Goal: Task Accomplishment & Management: Use online tool/utility

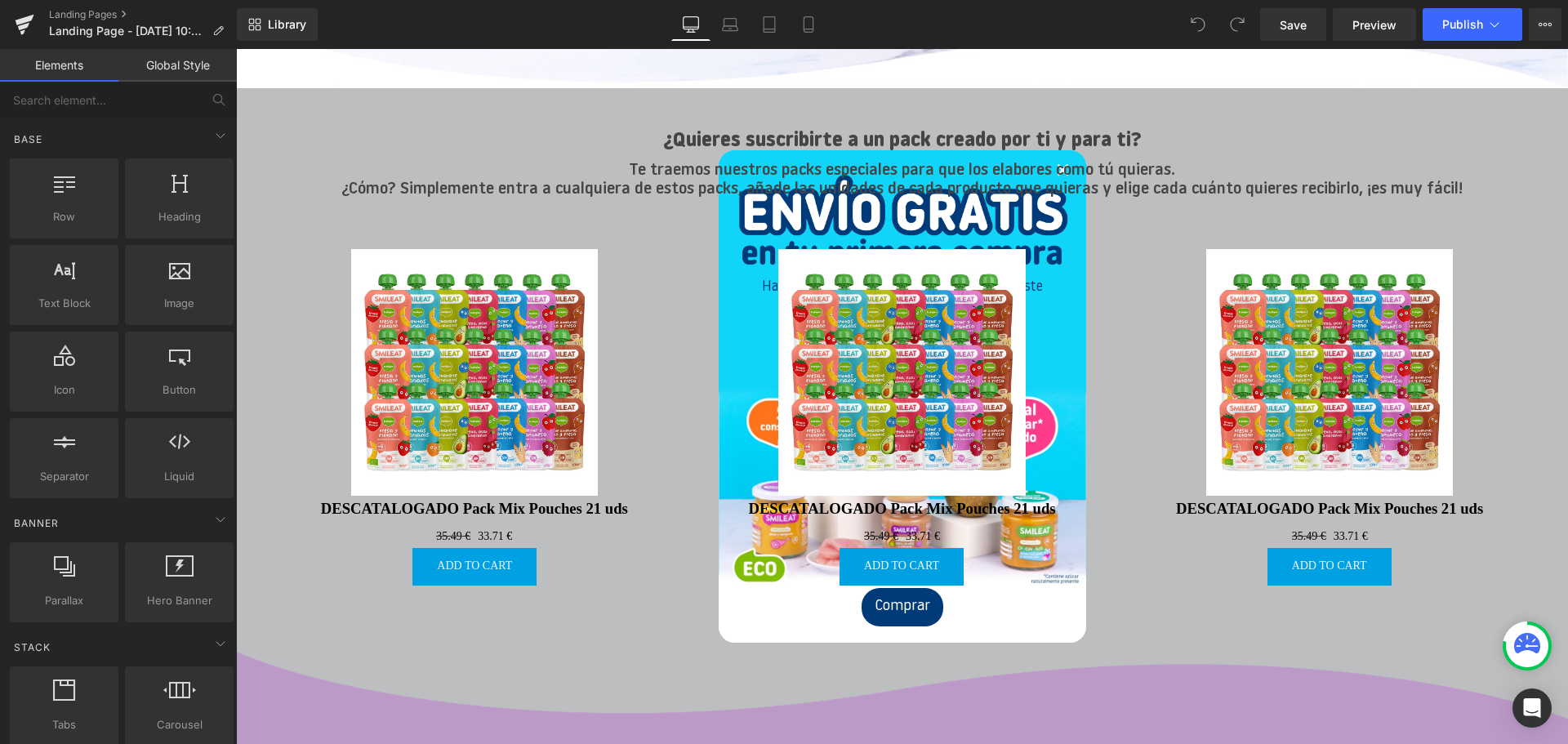
scroll to position [376, 0]
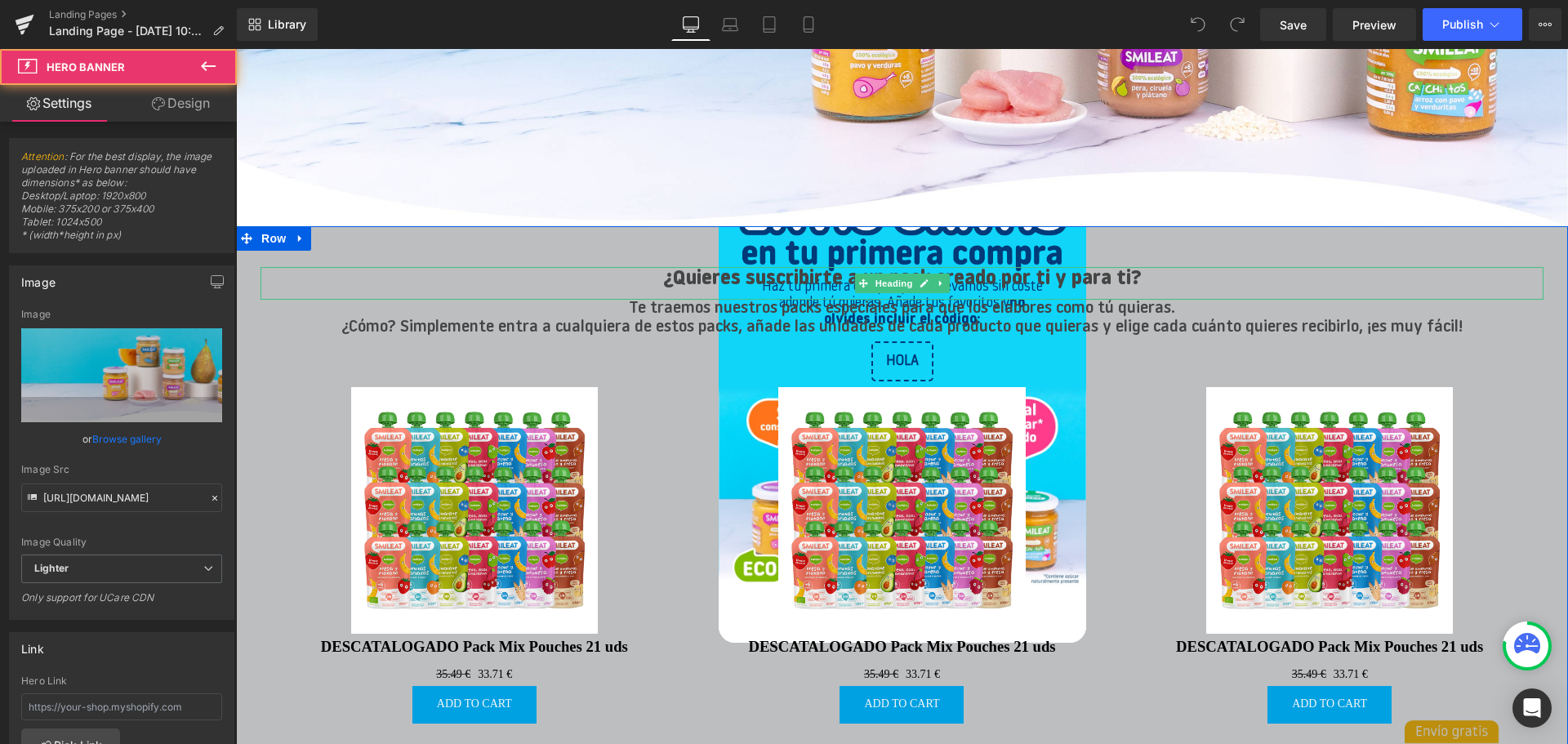
click at [595, 276] on h2 "¿Quieres suscribirte a un pack creado por ti y para ti?" at bounding box center [902, 279] width 1283 height 25
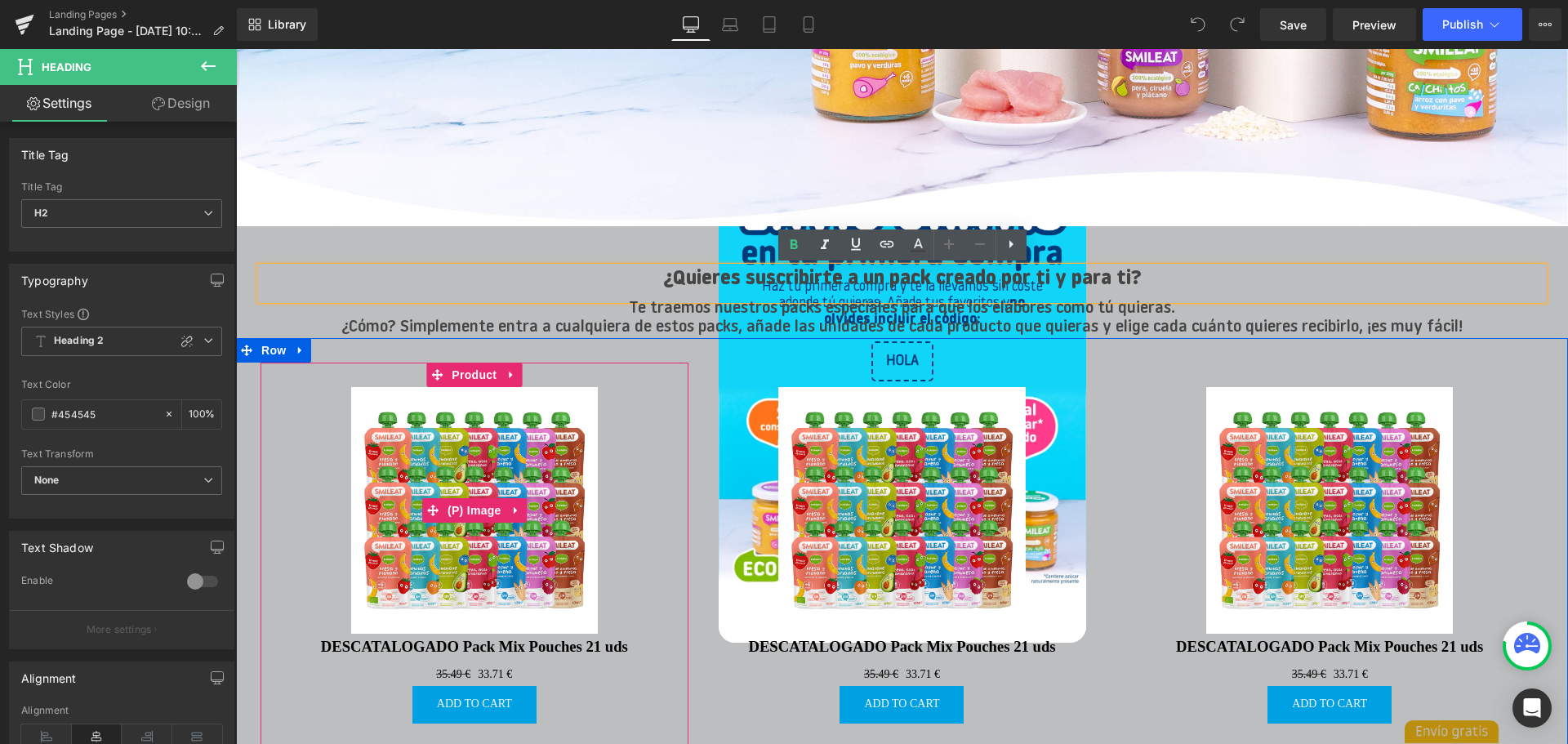
click at [635, 404] on div "Sale Off" at bounding box center [475, 510] width 412 height 247
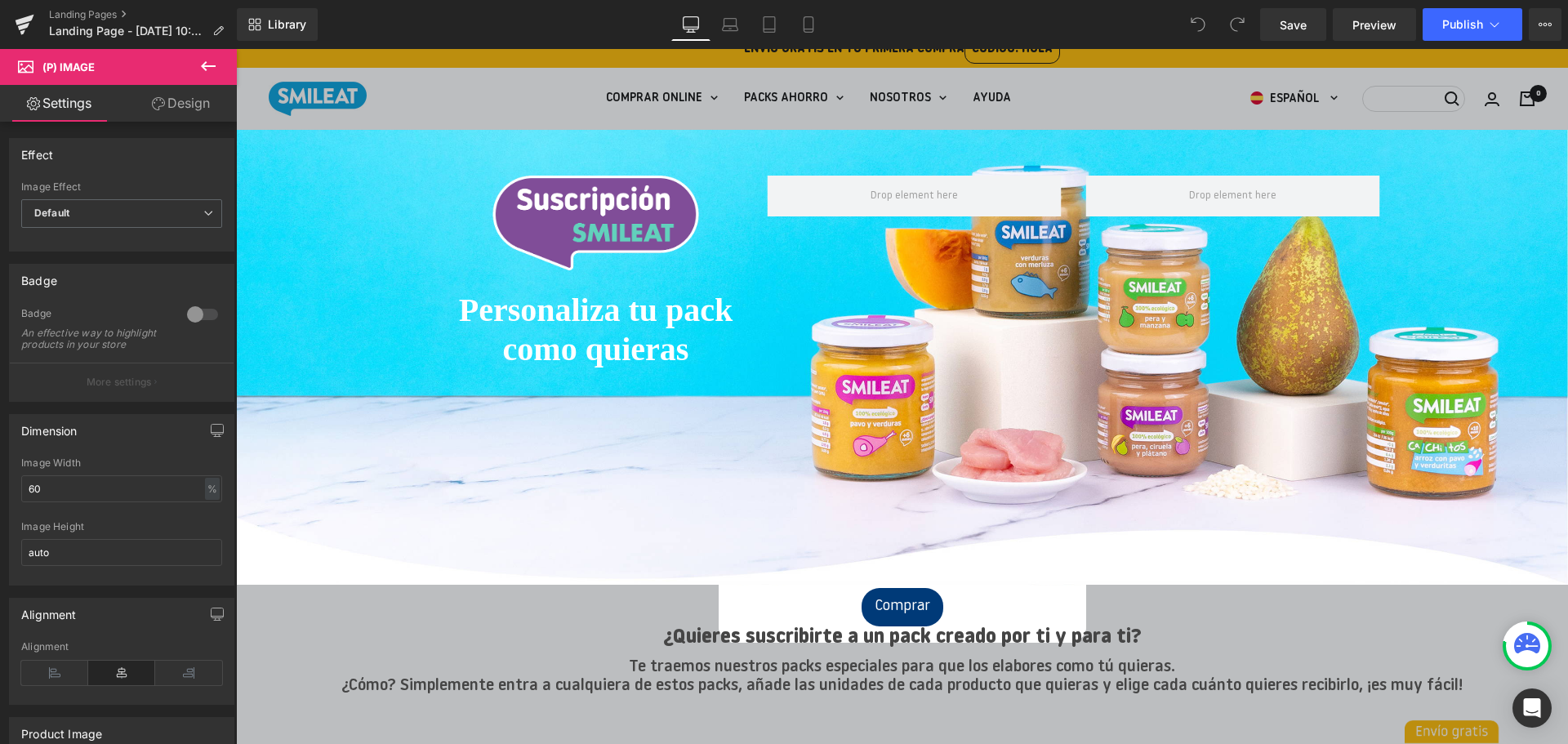
scroll to position [0, 0]
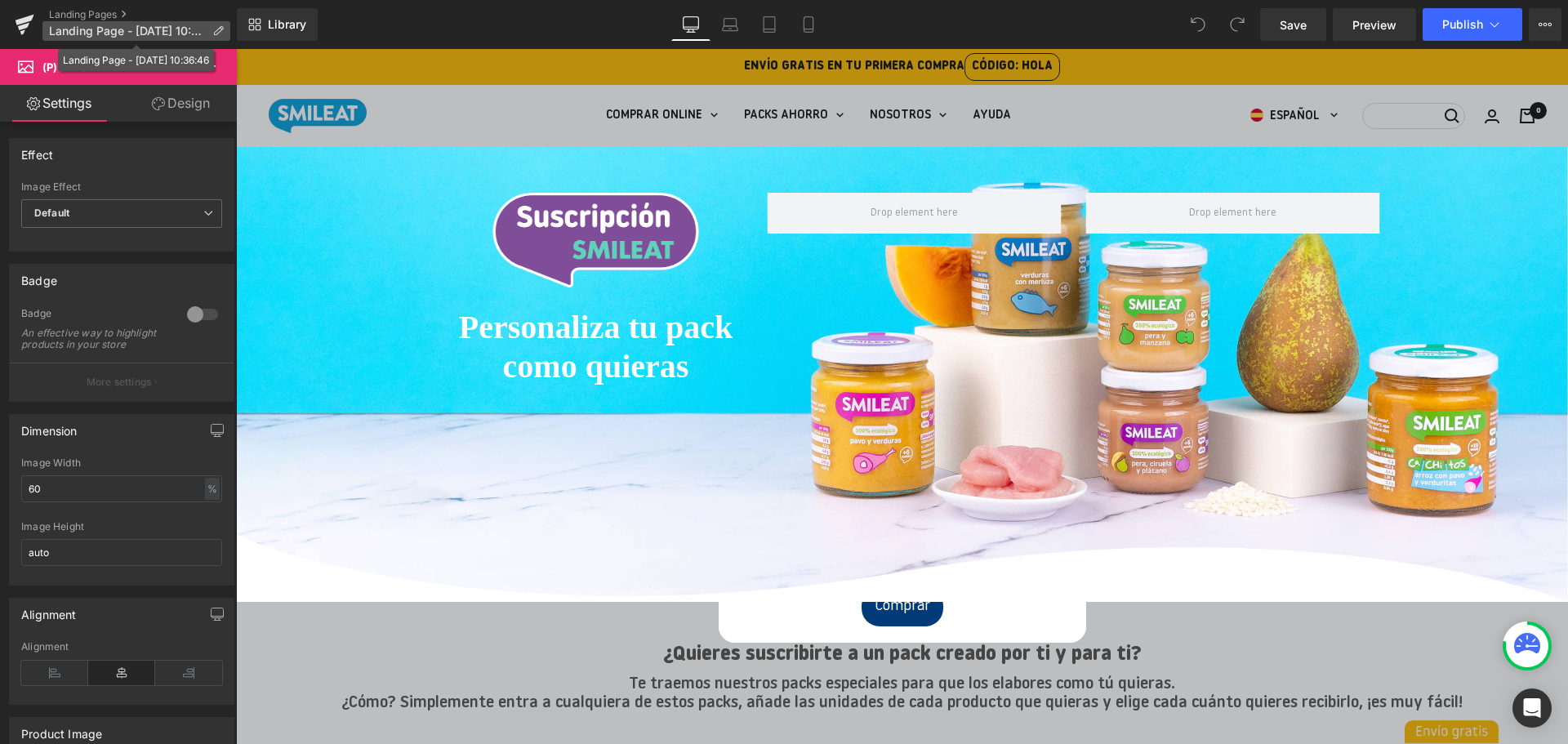
click at [218, 32] on icon at bounding box center [218, 31] width 11 height 11
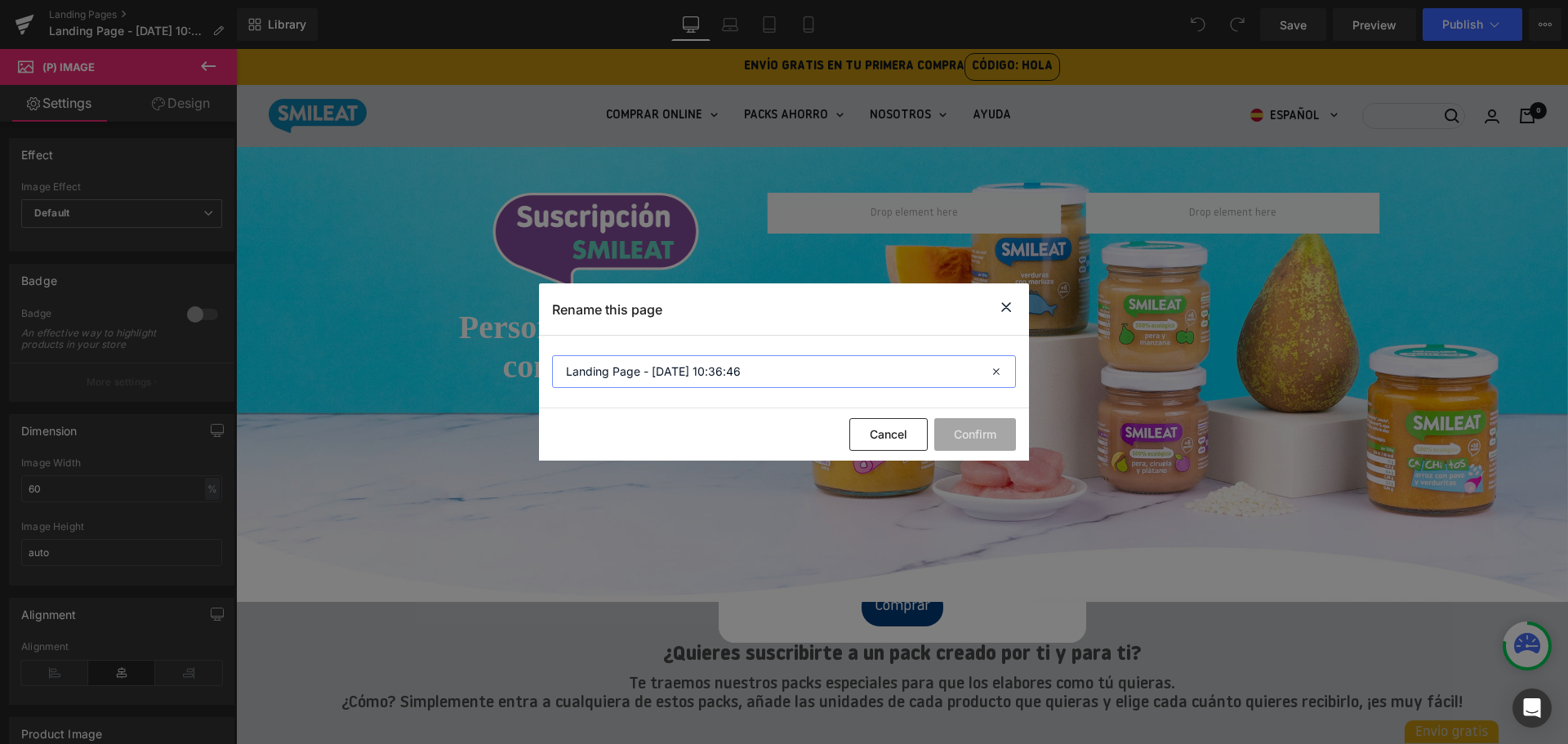
drag, startPoint x: 732, startPoint y: 372, endPoint x: 533, endPoint y: 359, distance: 199.4
click at [533, 359] on div "Rename this page Landing Page - [DATE] 10:36:46 Cancel Confirm" at bounding box center [784, 372] width 1568 height 744
type input "Pack personalizables"
click at [990, 433] on button "Confirm" at bounding box center [975, 435] width 82 height 32
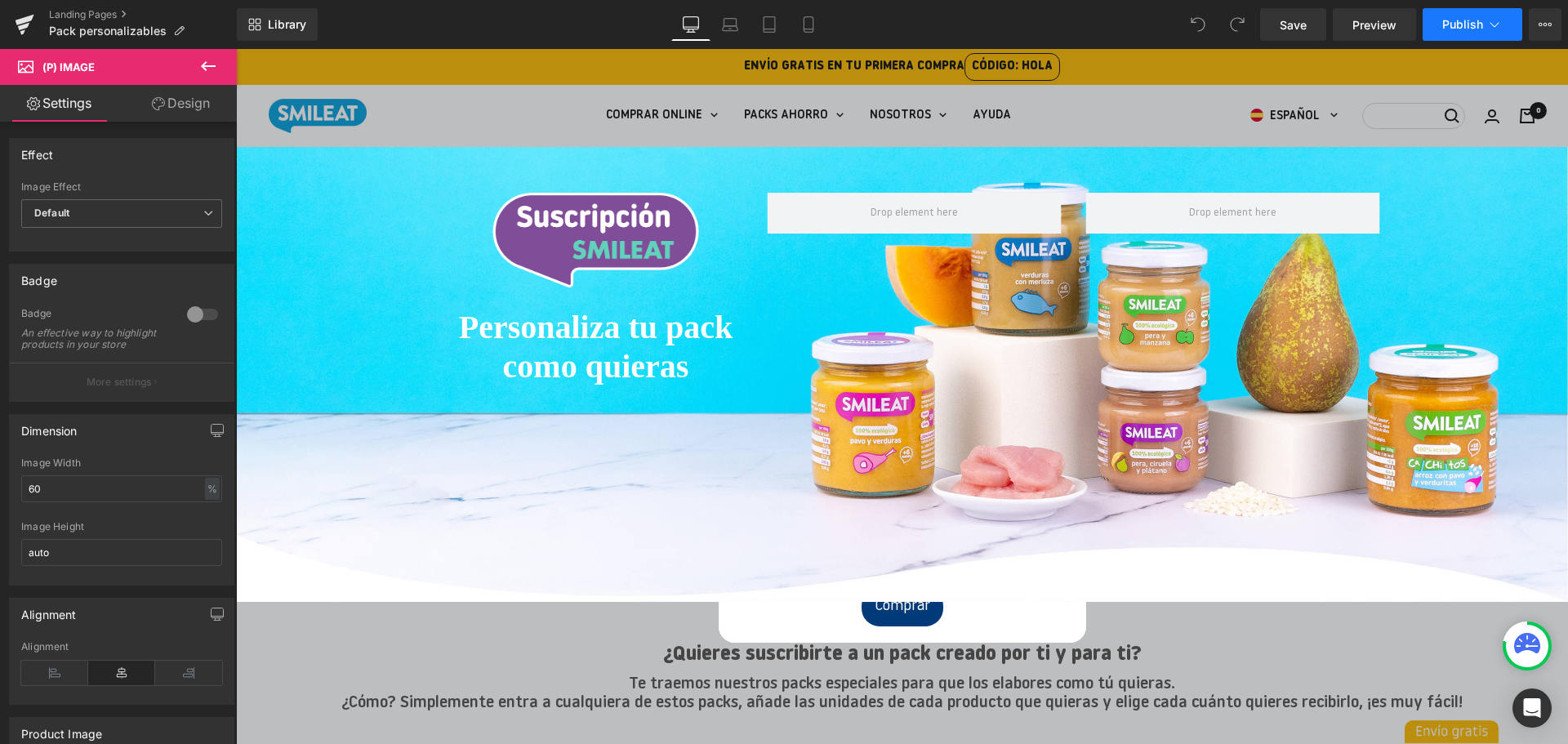
click at [1454, 27] on span "Publish" at bounding box center [1463, 24] width 41 height 13
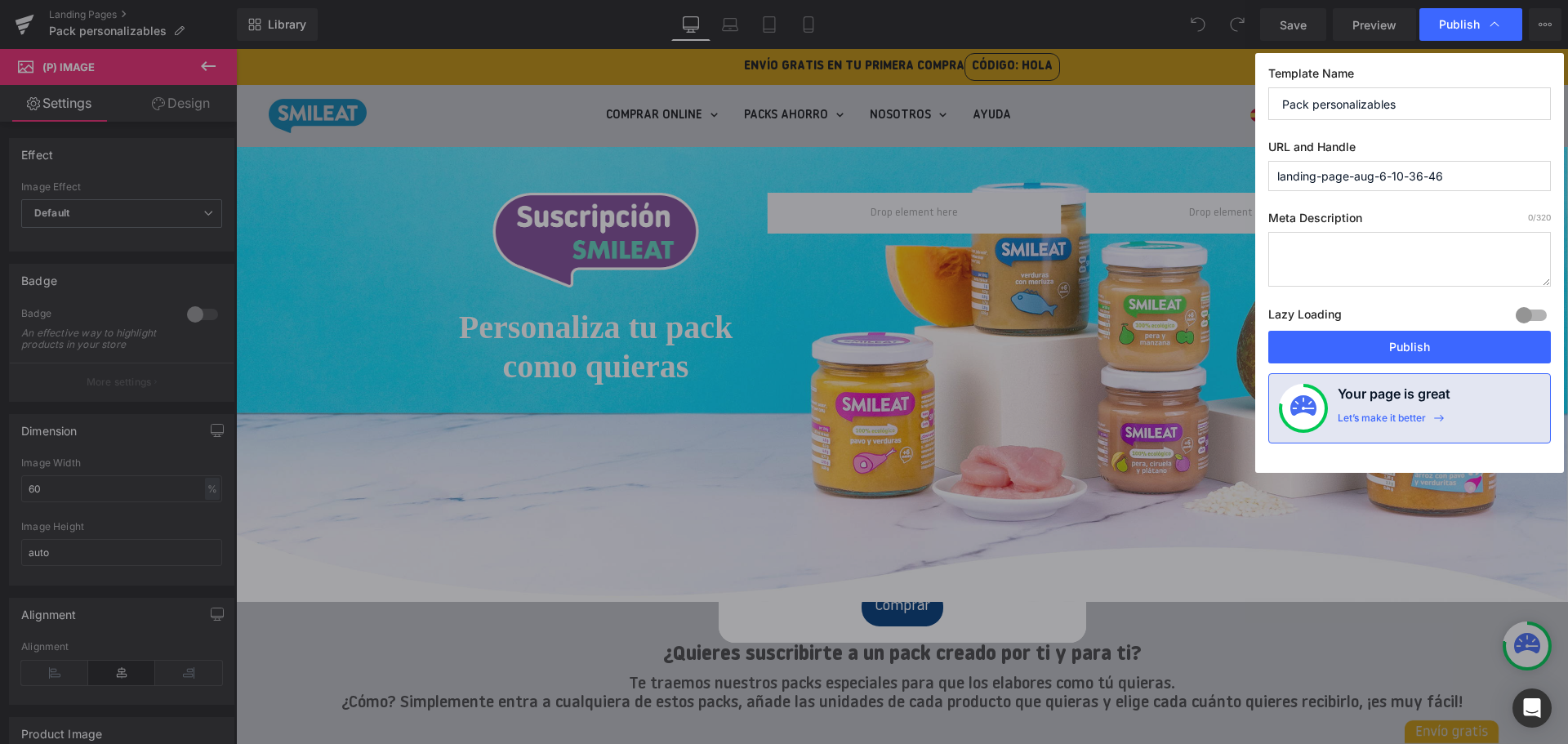
drag, startPoint x: 1471, startPoint y: 173, endPoint x: 1256, endPoint y: 195, distance: 216.1
click at [1256, 195] on div "Template Name Pack personalizables URL and Handle landing-page-aug-6-10-36-46 M…" at bounding box center [1409, 263] width 308 height 420
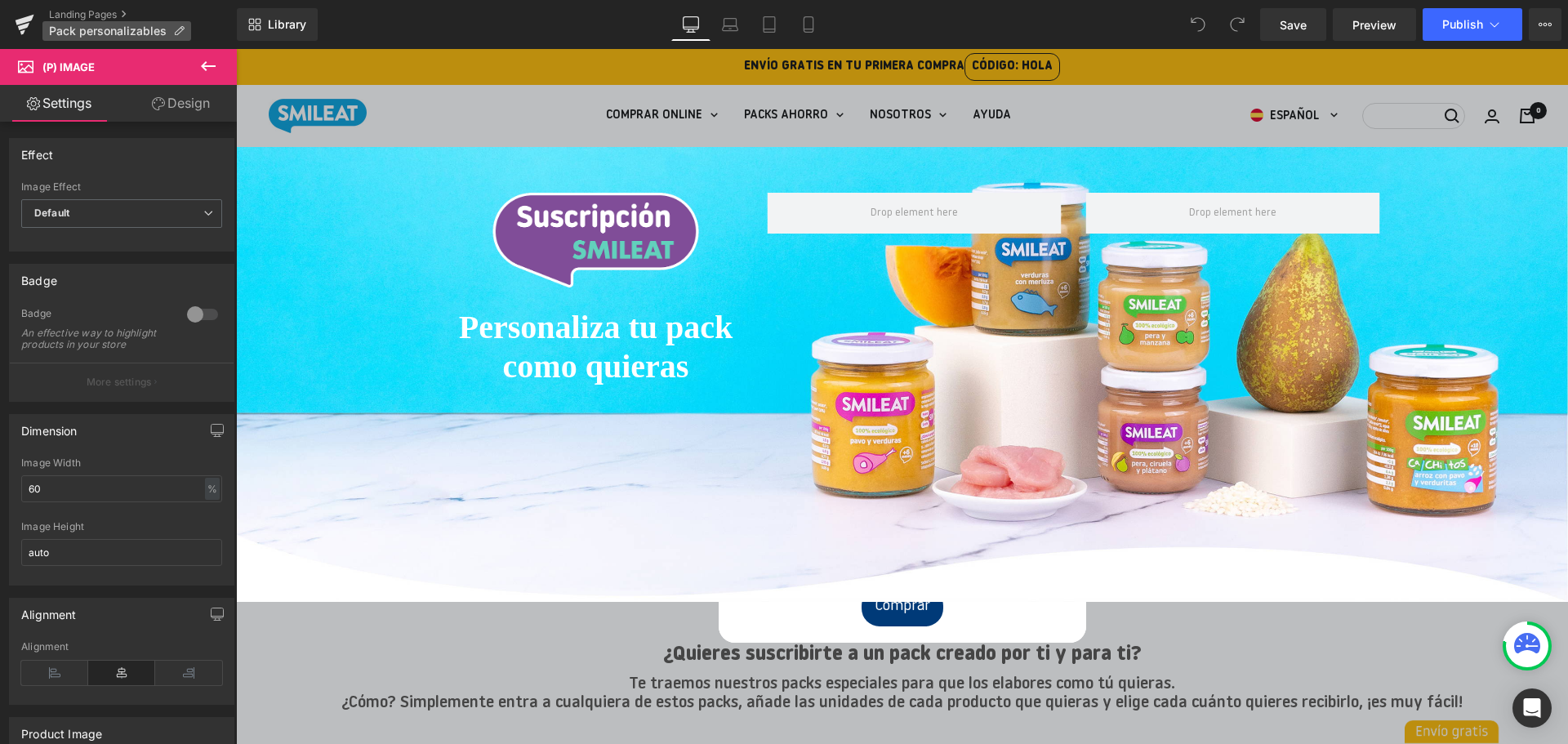
click at [180, 29] on icon at bounding box center [178, 31] width 11 height 11
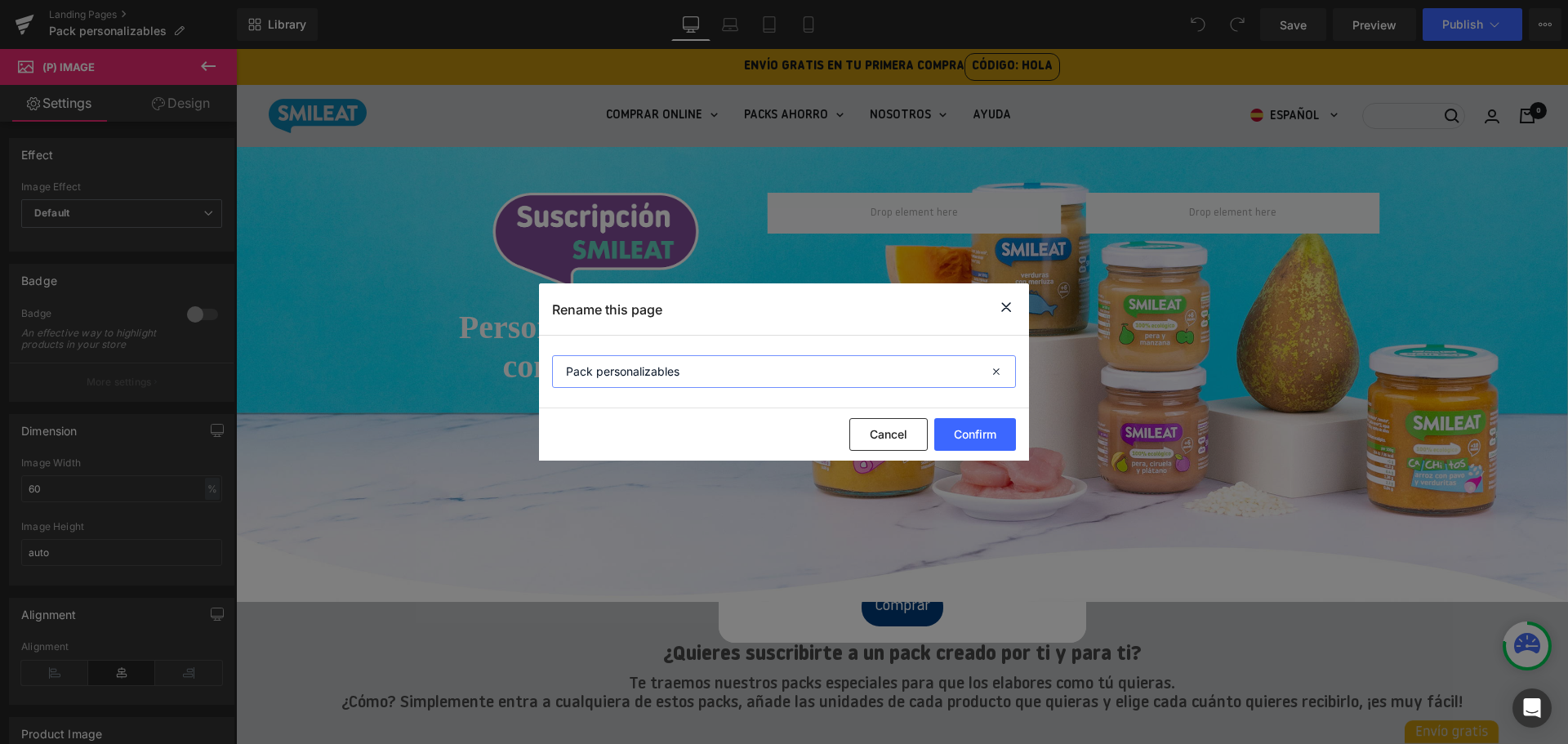
click at [592, 376] on input "Pack personalizables" at bounding box center [783, 372] width 464 height 32
type input "Packs personalizables"
click at [966, 436] on button "Confirm" at bounding box center [975, 435] width 82 height 32
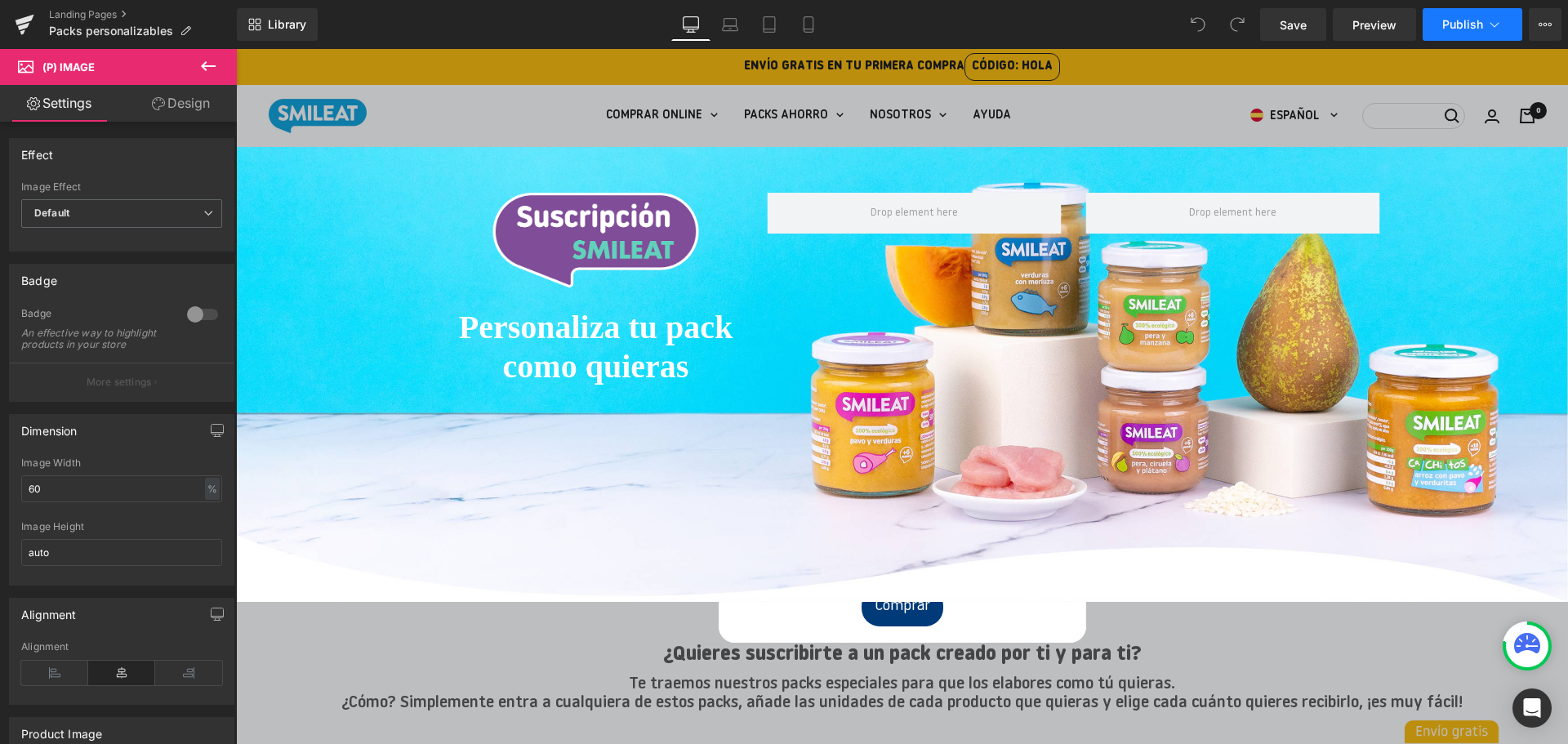
click at [1484, 30] on button "Publish" at bounding box center [1472, 25] width 100 height 32
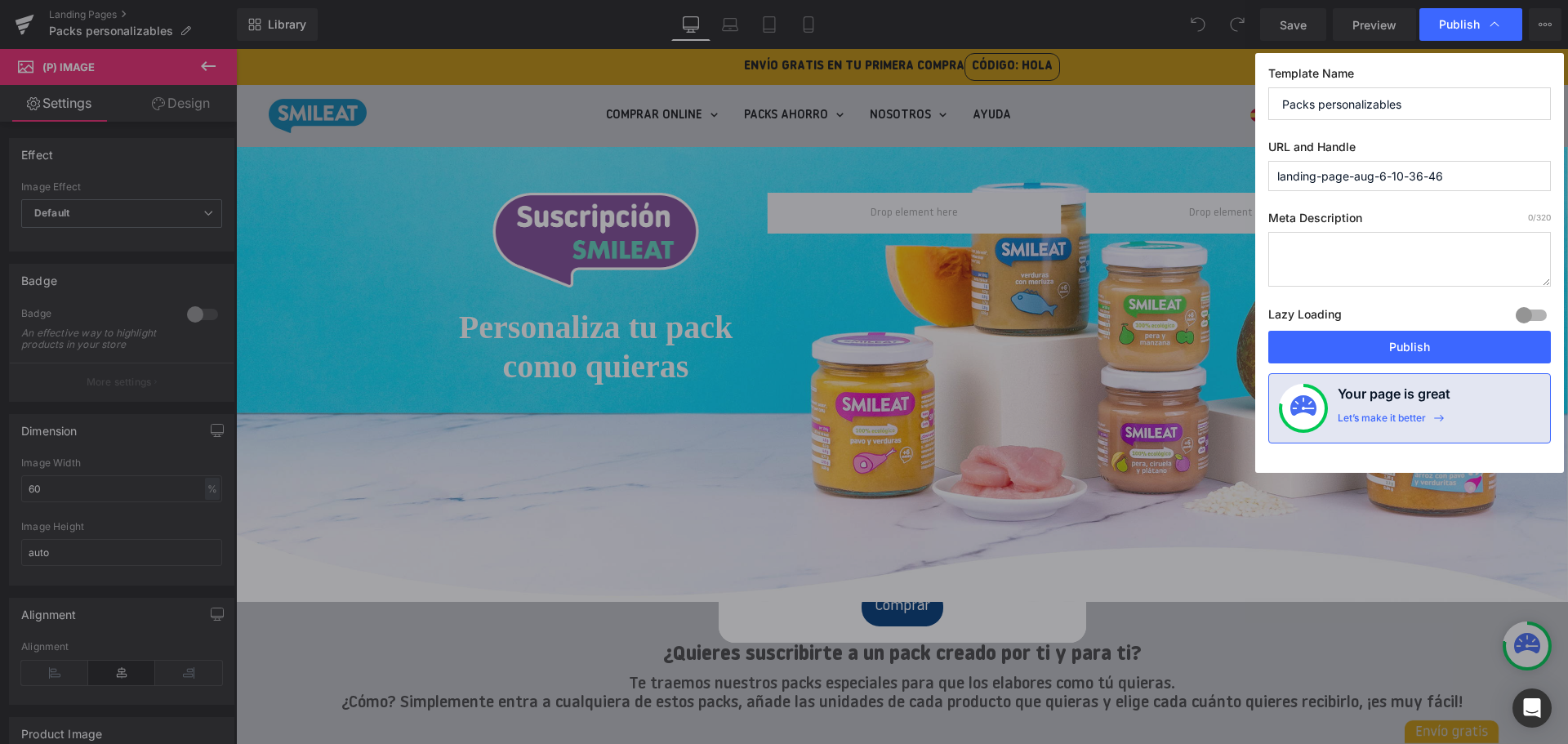
drag, startPoint x: 1457, startPoint y: 178, endPoint x: 1270, endPoint y: 179, distance: 187.0
click at [1270, 179] on input "landing-page-aug-6-10-36-46" at bounding box center [1409, 175] width 283 height 30
type input "p"
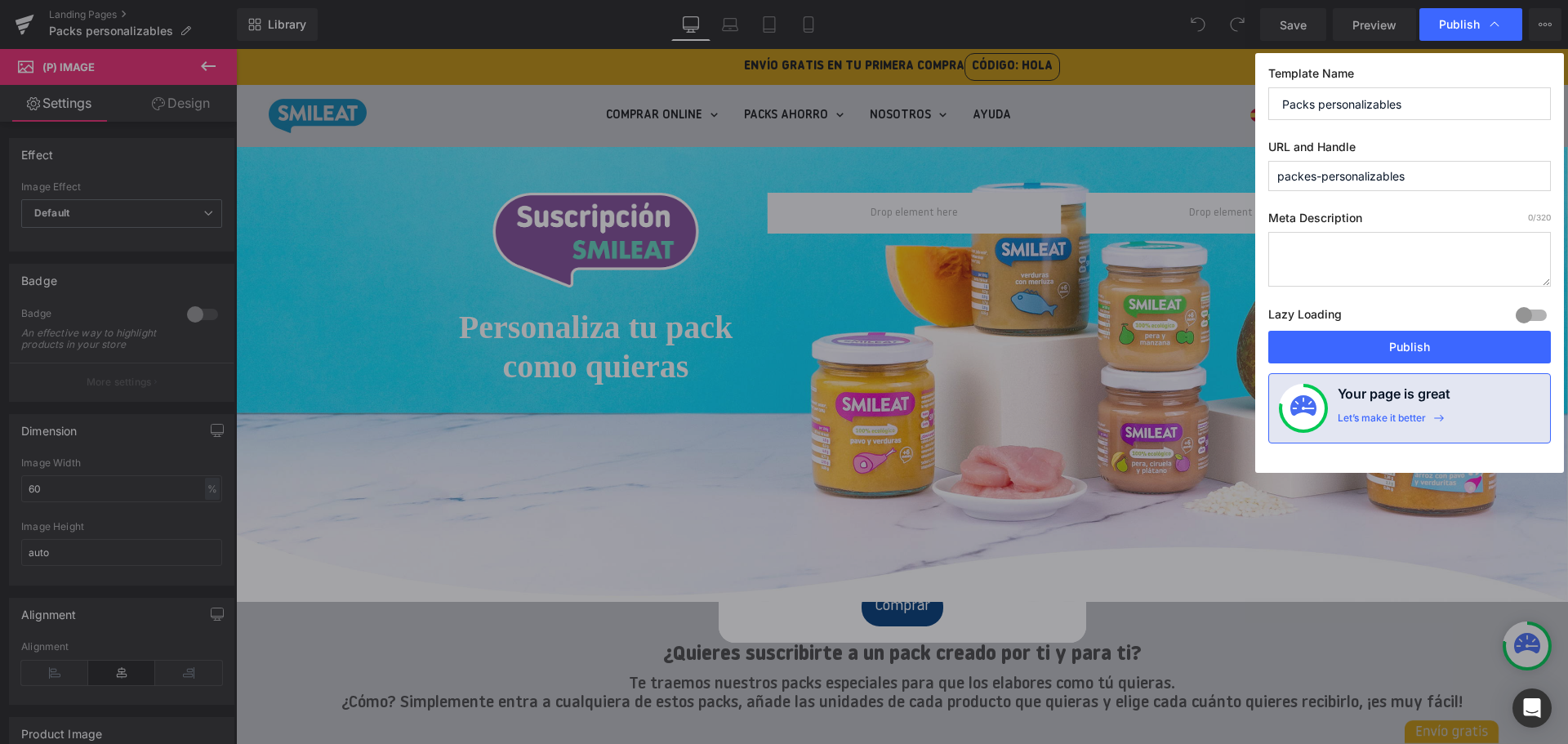
click at [1309, 178] on input "packes-personalizables" at bounding box center [1409, 175] width 283 height 30
click at [1413, 178] on input "packs-personalizables" at bounding box center [1409, 175] width 283 height 30
click at [1276, 179] on input "packs-personalizables" at bounding box center [1409, 175] width 283 height 30
type input "packs-personalizables"
click at [1457, 348] on button "Publish" at bounding box center [1409, 347] width 283 height 32
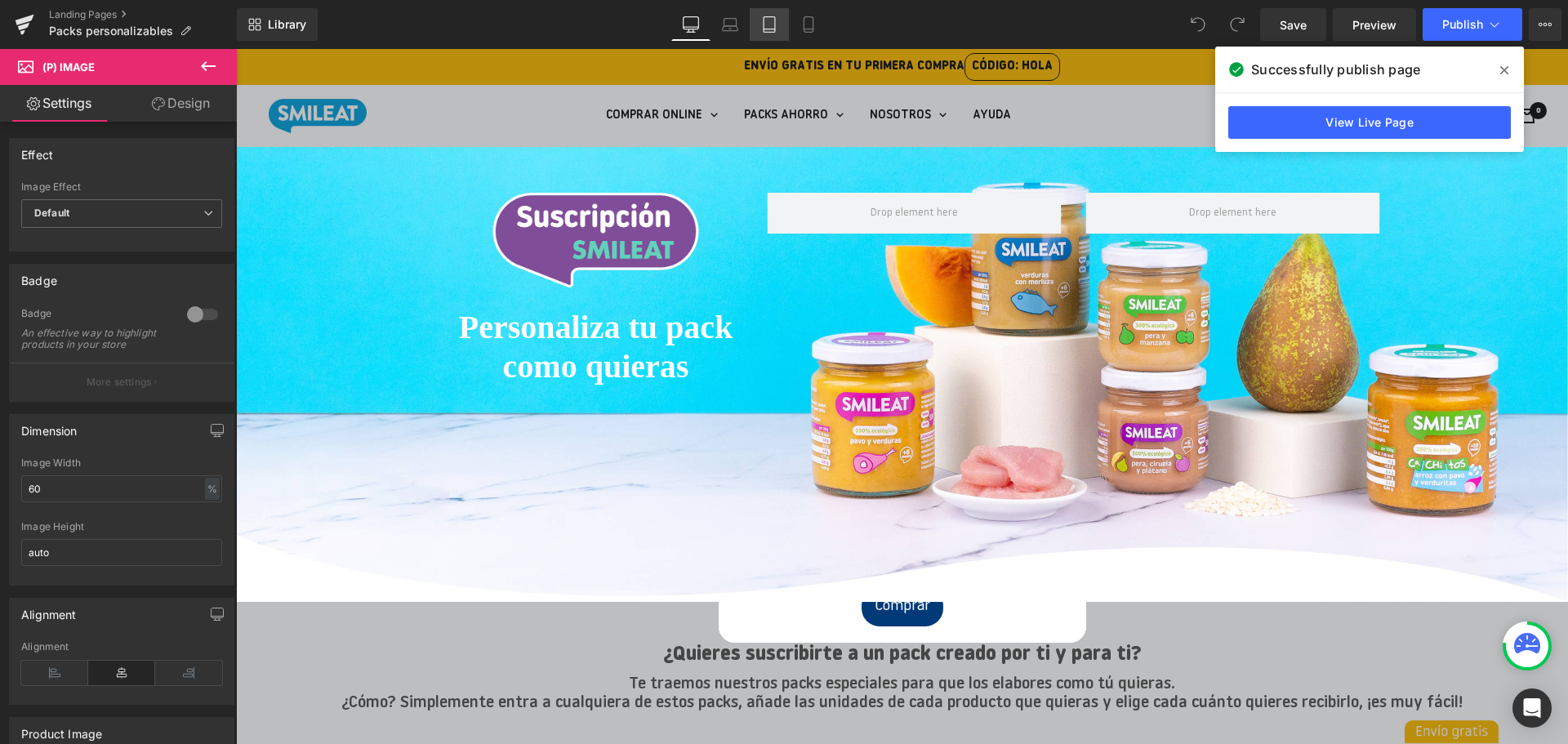
click at [767, 30] on icon at bounding box center [769, 24] width 16 height 16
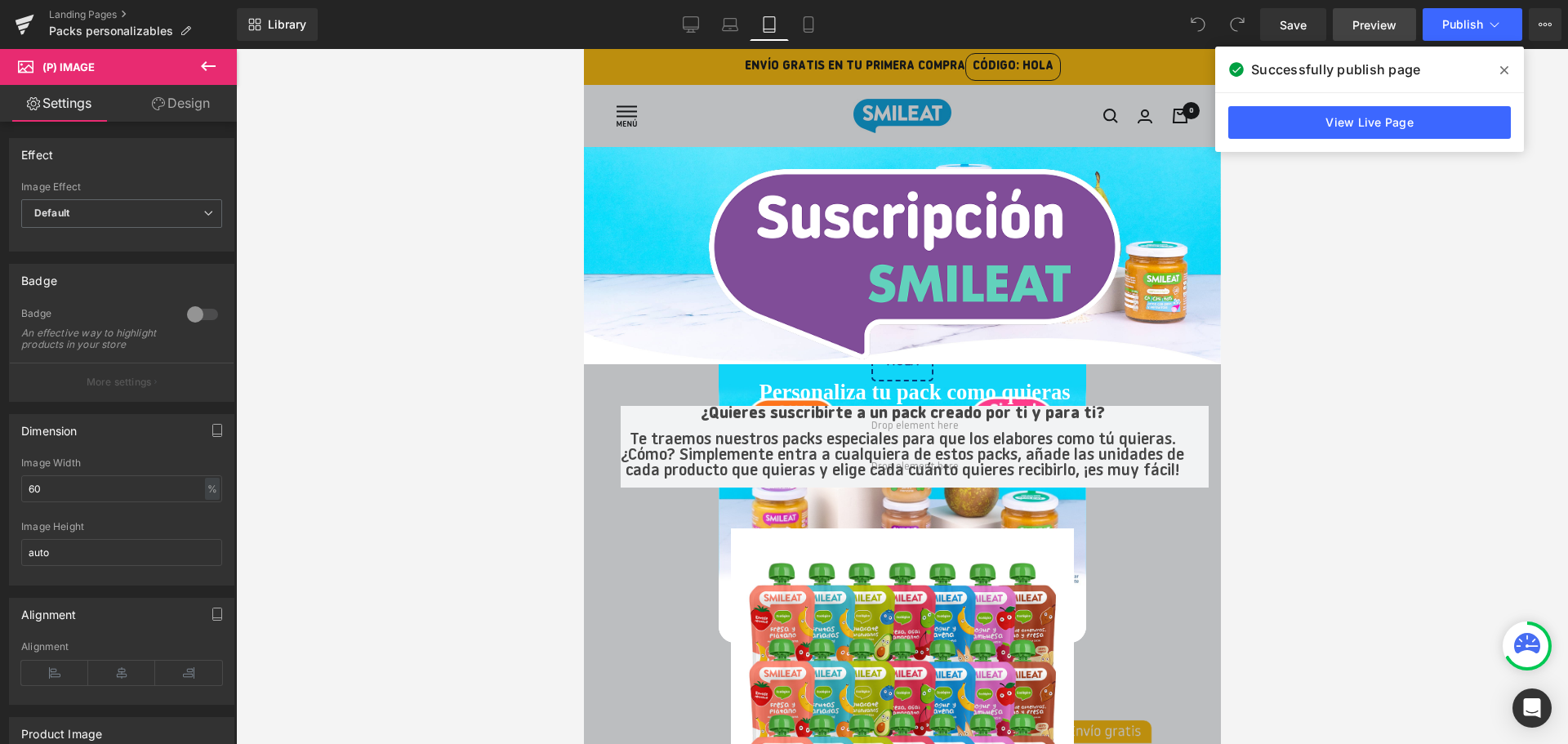
click at [1395, 30] on span "Preview" at bounding box center [1375, 25] width 44 height 17
click at [1502, 71] on icon at bounding box center [1505, 70] width 9 height 13
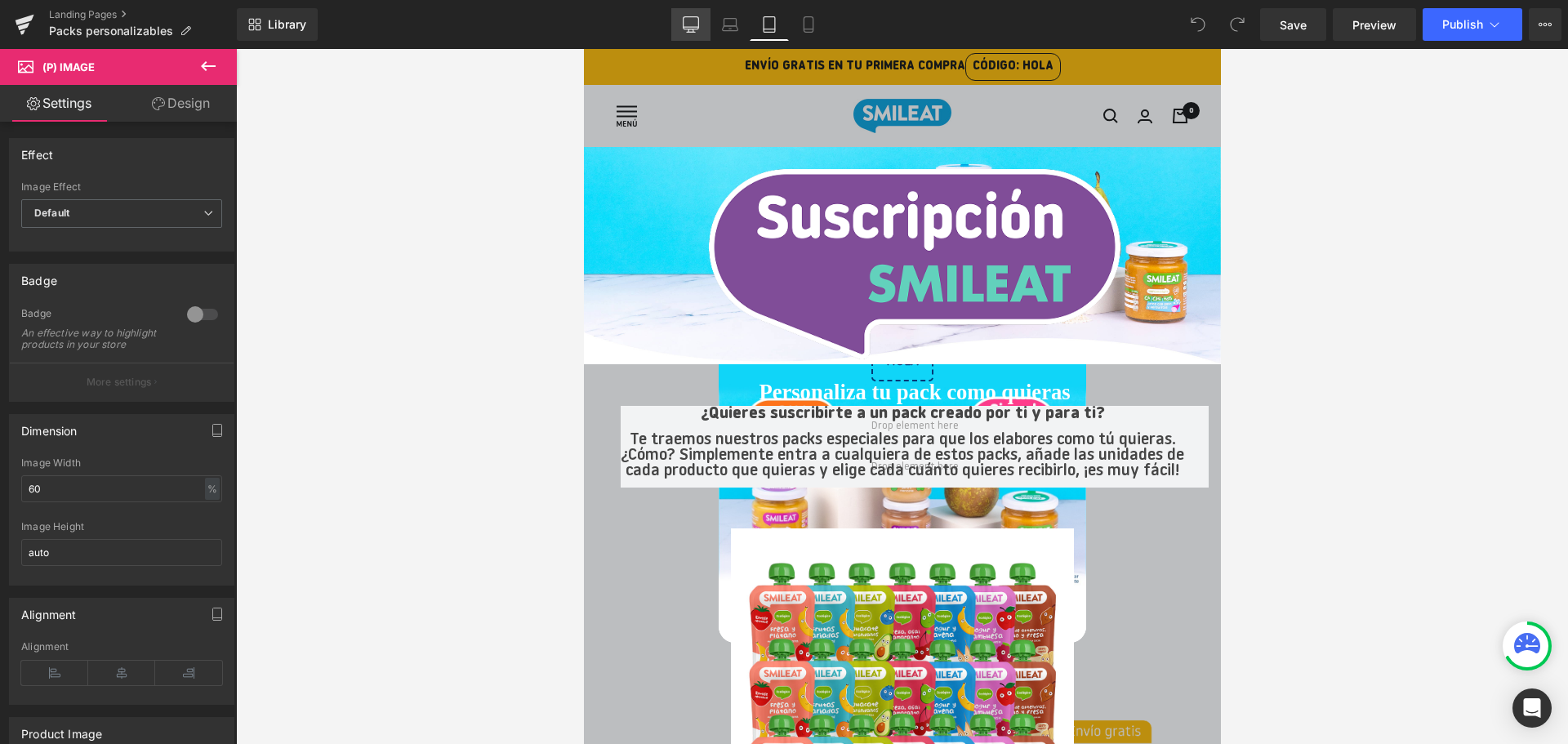
click at [687, 30] on icon at bounding box center [690, 24] width 16 height 16
